Goal: Task Accomplishment & Management: Manage account settings

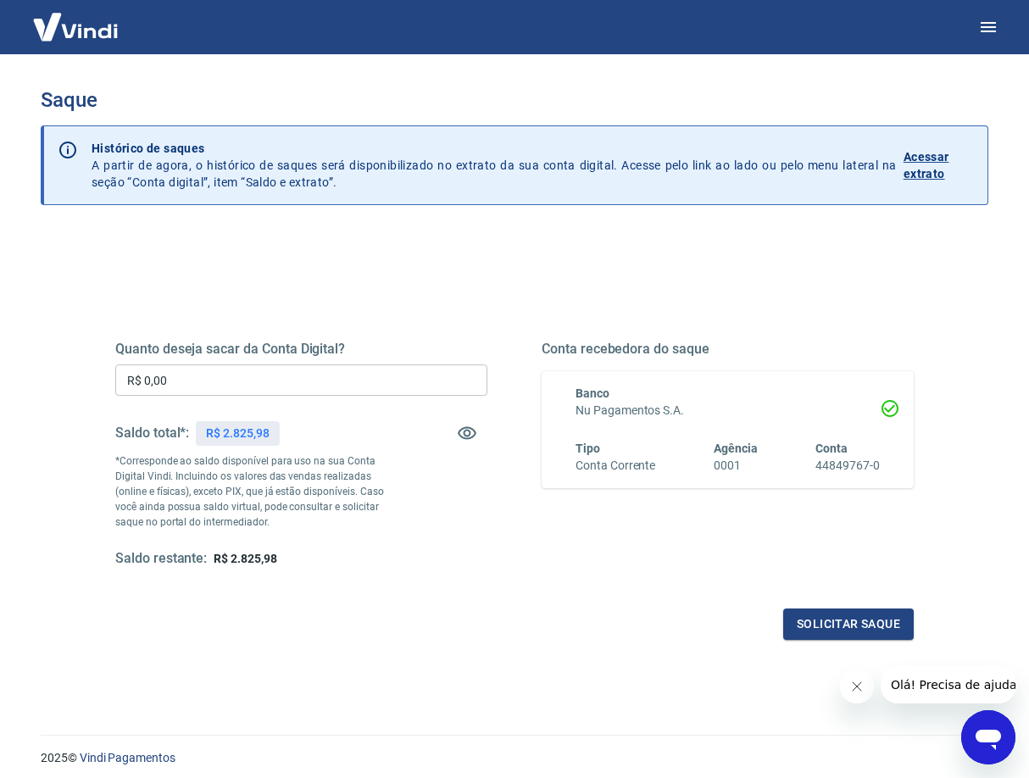
click at [222, 373] on input "R$ 0,00" at bounding box center [301, 379] width 372 height 31
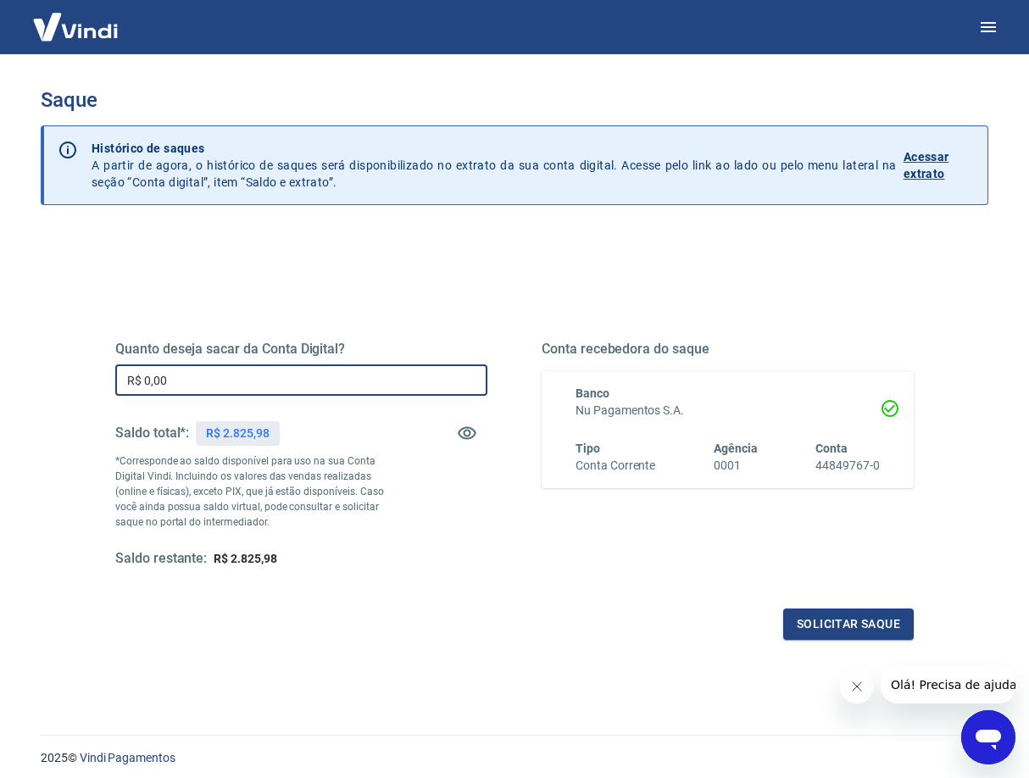
click at [222, 373] on input "R$ 0,00" at bounding box center [301, 379] width 372 height 31
type input "R$ 2.825,98"
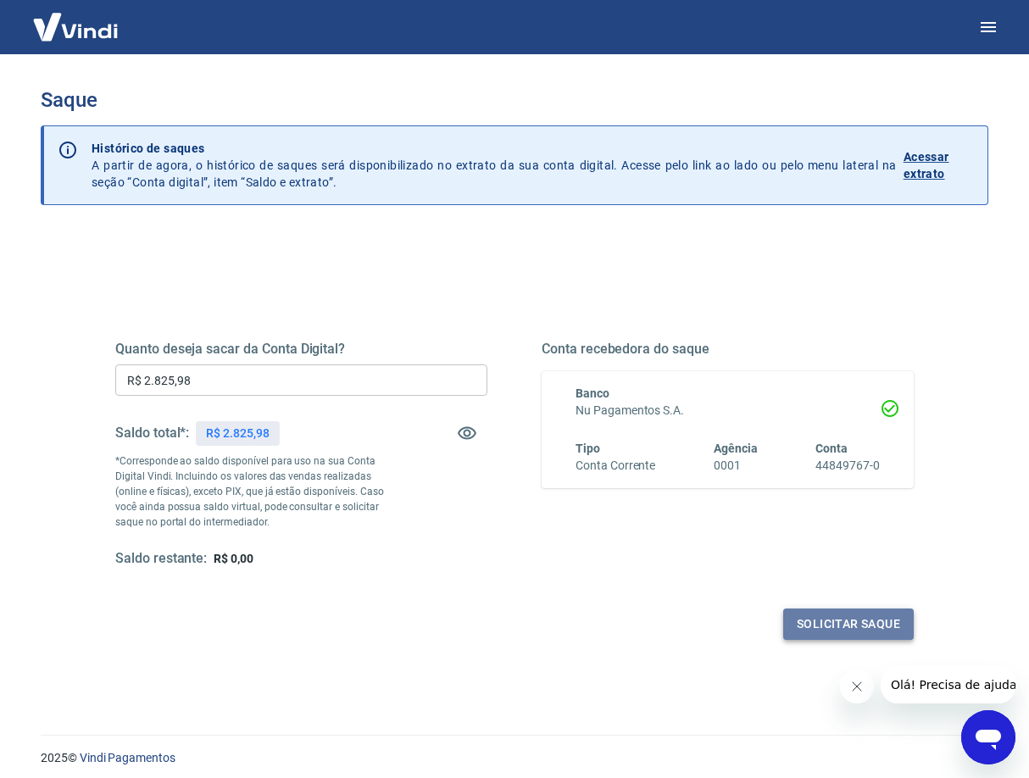
click at [857, 624] on button "Solicitar saque" at bounding box center [848, 624] width 131 height 31
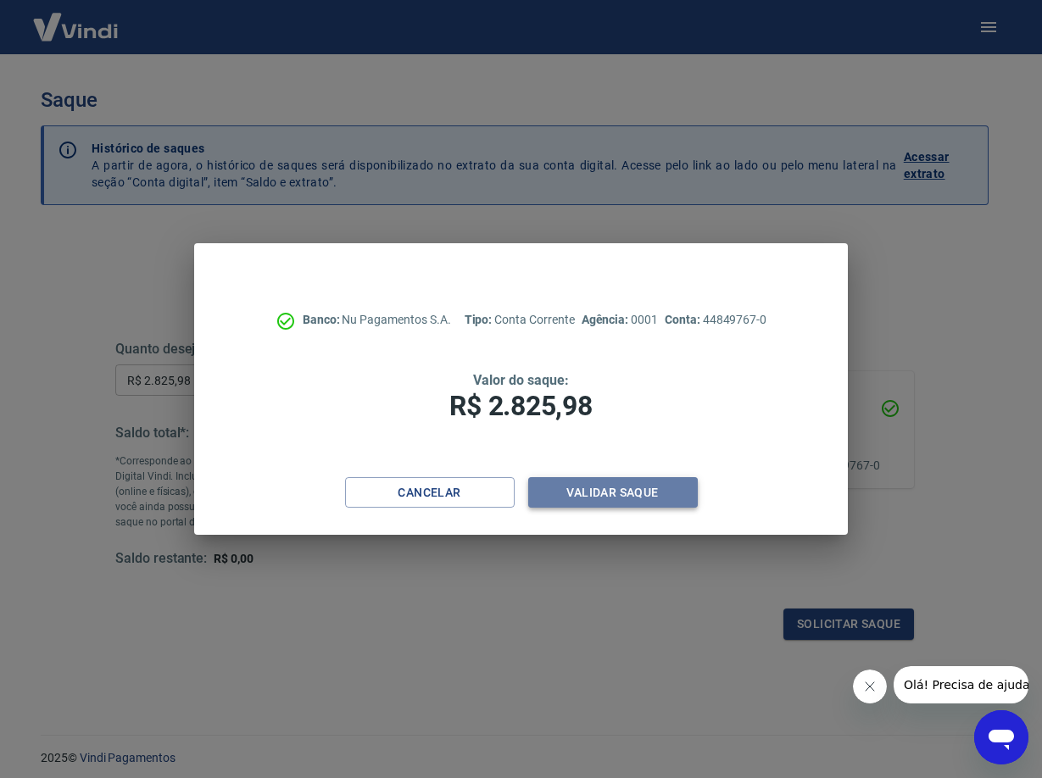
click at [608, 492] on button "Validar saque" at bounding box center [613, 492] width 170 height 31
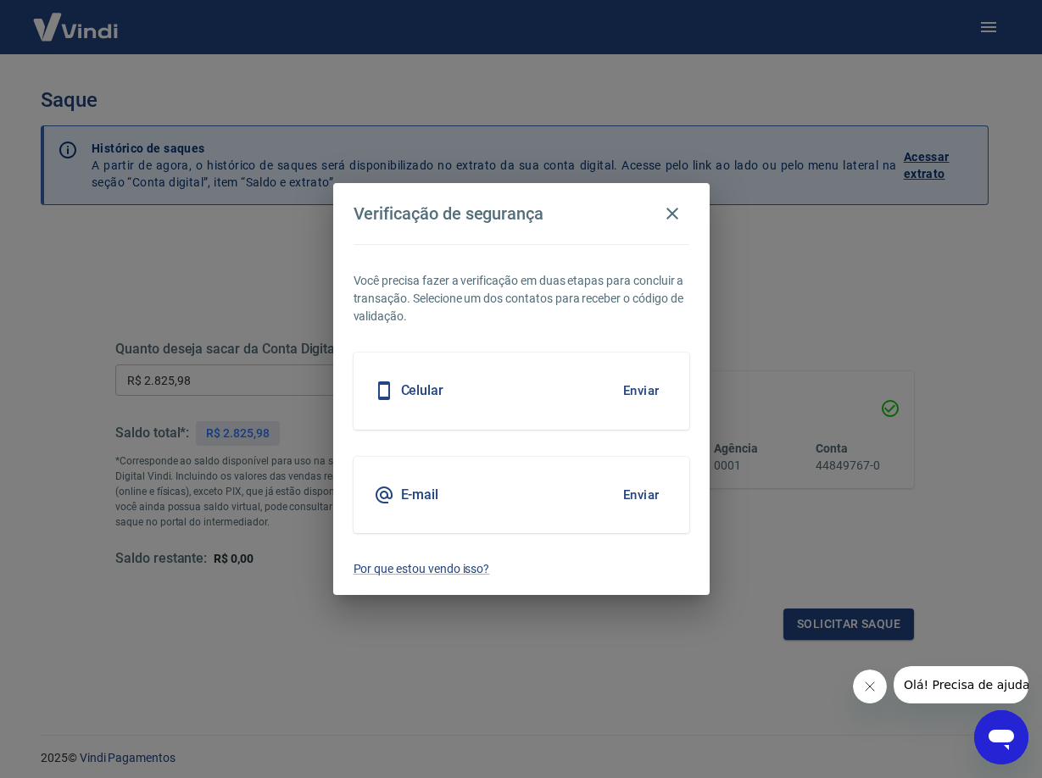
click at [625, 501] on button "Enviar" at bounding box center [641, 495] width 55 height 36
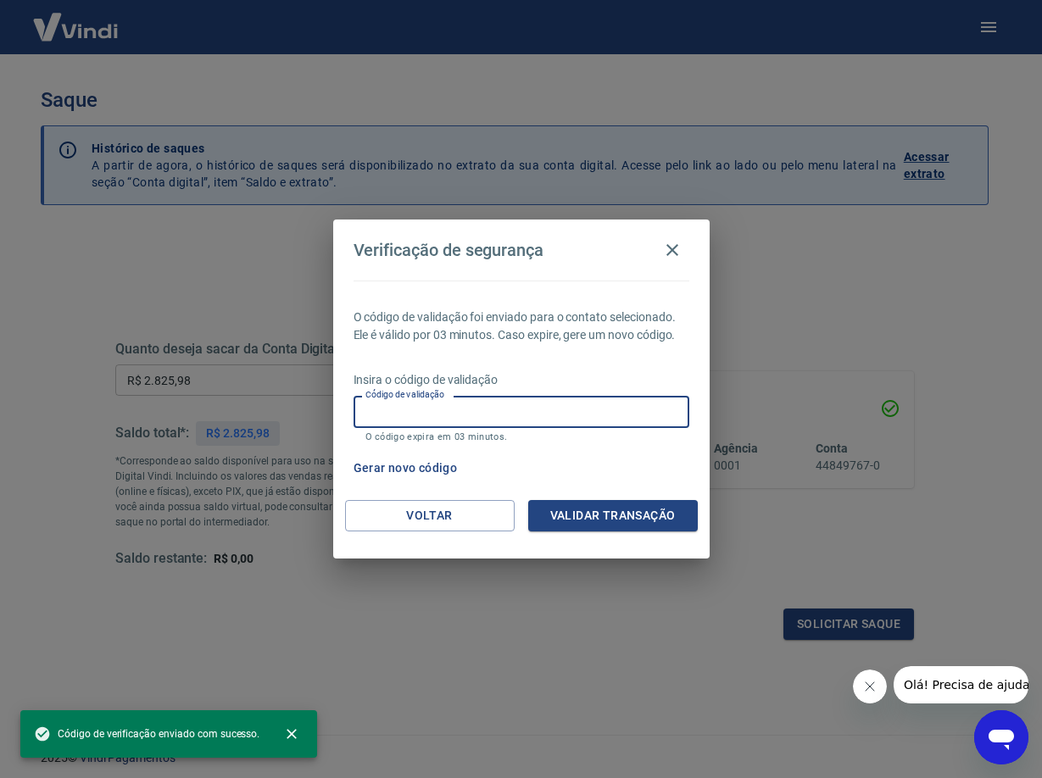
click at [548, 416] on input "Código de validação" at bounding box center [521, 411] width 336 height 31
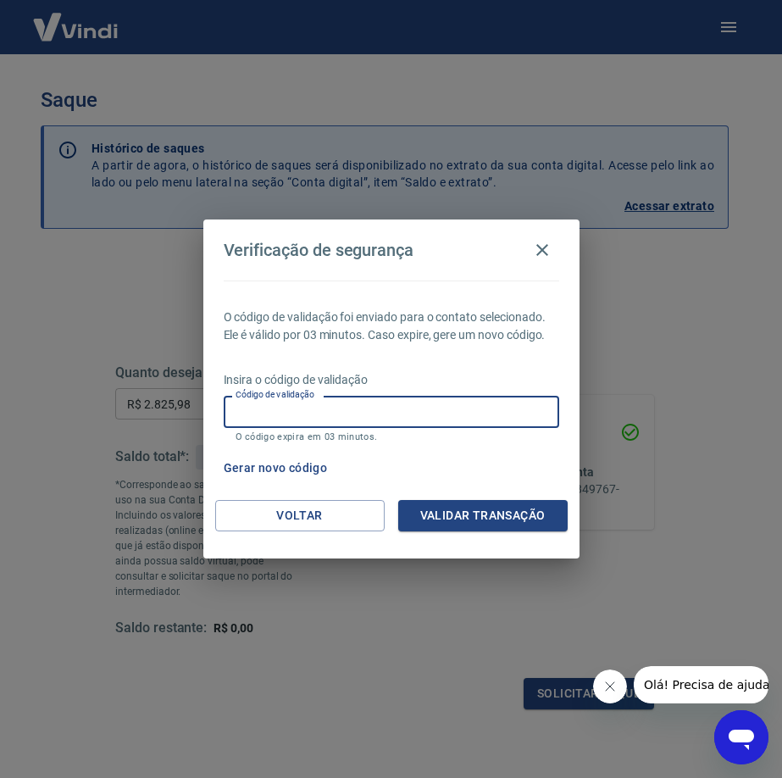
click at [270, 422] on input "Código de validação" at bounding box center [392, 411] width 336 height 31
click at [270, 407] on input "Código de validação" at bounding box center [392, 411] width 336 height 31
type input "310876"
click at [461, 523] on button "Validar transação" at bounding box center [483, 515] width 170 height 31
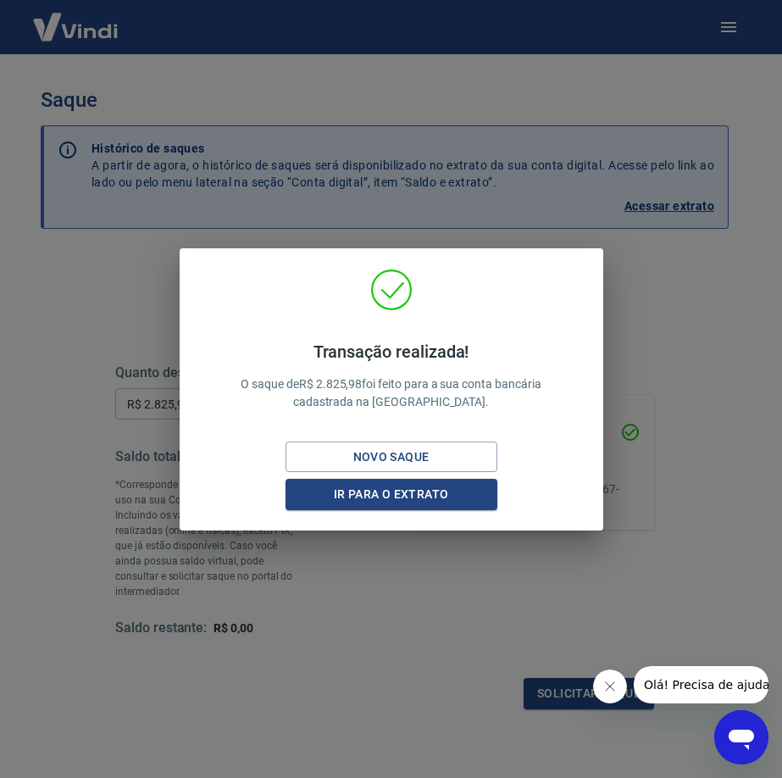
click at [396, 600] on div "Transação realizada! O saque de R$ 2.825,98 foi feito para a sua conta bancária…" at bounding box center [391, 389] width 782 height 778
